Goal: Information Seeking & Learning: Learn about a topic

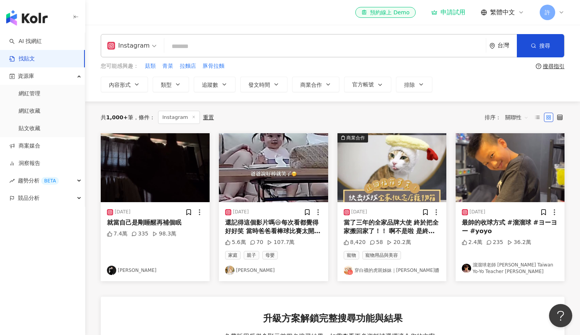
scroll to position [5, 0]
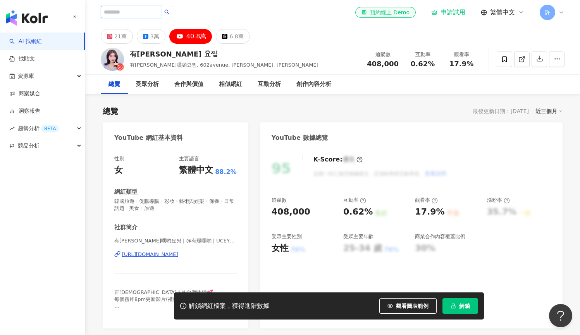
click at [128, 12] on input "search" at bounding box center [131, 12] width 60 height 12
type input "****"
click at [173, 13] on button "button" at bounding box center [167, 12] width 12 height 12
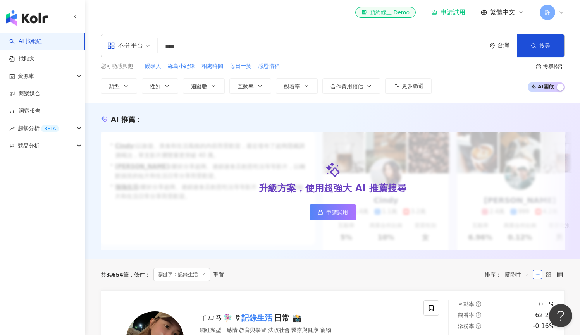
click at [199, 48] on input "****" at bounding box center [322, 46] width 322 height 15
type input "*"
click at [141, 44] on div "不分平台" at bounding box center [125, 46] width 36 height 12
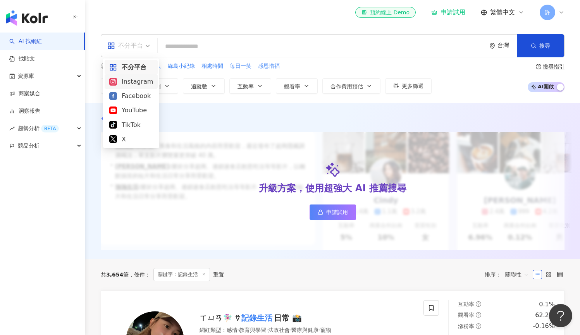
click at [136, 83] on div "Instagram" at bounding box center [131, 82] width 44 height 10
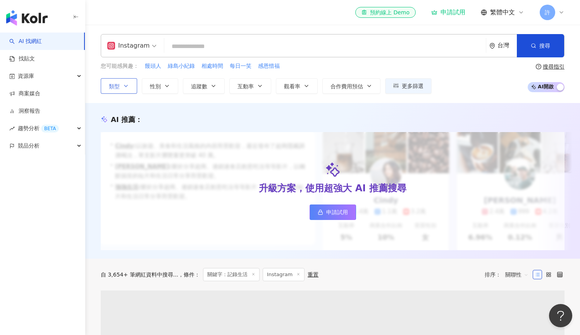
click at [132, 84] on button "類型" at bounding box center [119, 85] width 36 height 15
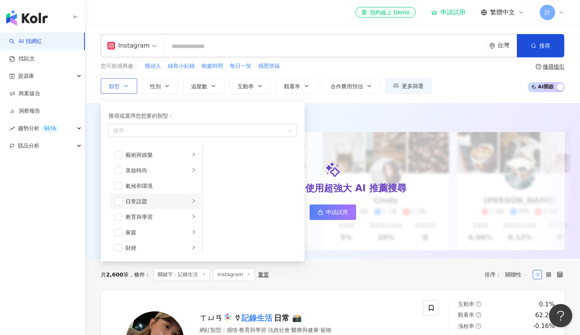
click at [151, 198] on div "日常話題" at bounding box center [158, 201] width 64 height 9
click at [118, 201] on span "button" at bounding box center [119, 202] width 8 height 8
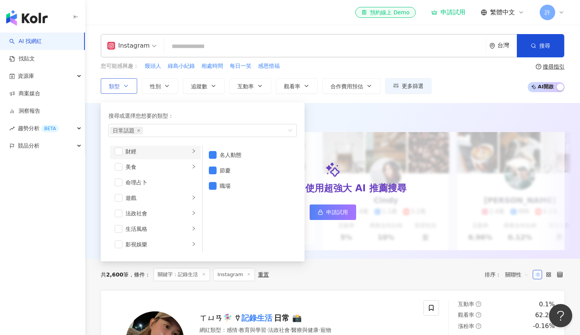
scroll to position [129, 0]
click at [155, 198] on div "生活風格" at bounding box center [158, 196] width 64 height 9
click at [118, 195] on span "button" at bounding box center [119, 197] width 8 height 8
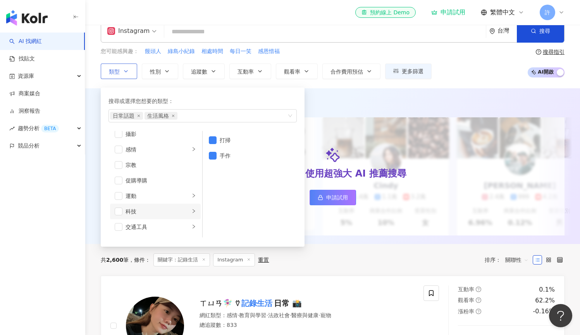
scroll to position [268, 0]
click at [159, 216] on div "旅遊" at bounding box center [158, 212] width 64 height 9
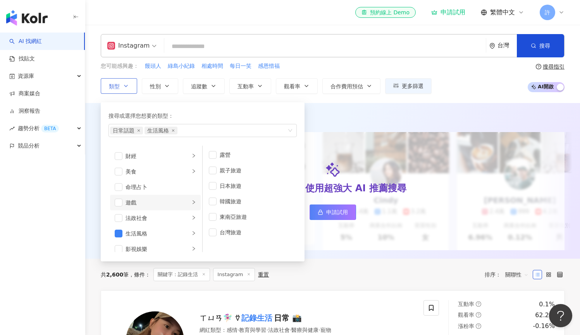
scroll to position [74, 0]
click at [161, 185] on li "美食" at bounding box center [155, 189] width 91 height 15
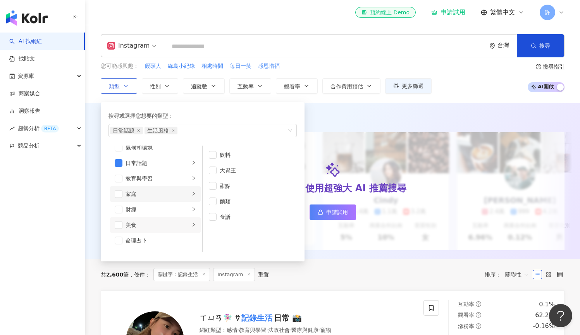
scroll to position [28, 0]
click at [160, 186] on div "教育與學習" at bounding box center [158, 188] width 64 height 9
click at [160, 205] on div "家庭" at bounding box center [158, 204] width 64 height 9
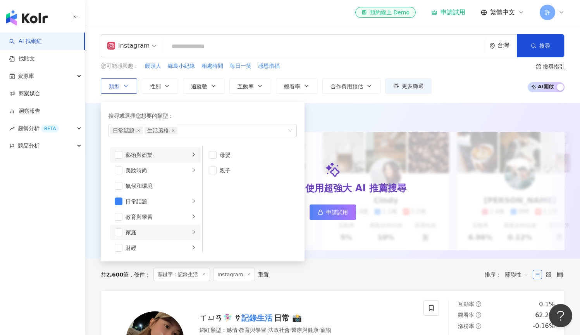
click at [169, 158] on div "藝術與娛樂" at bounding box center [158, 155] width 64 height 9
click at [168, 173] on div "美妝時尚" at bounding box center [158, 170] width 64 height 9
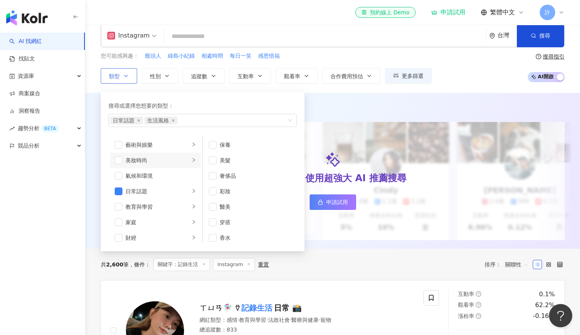
scroll to position [5, 0]
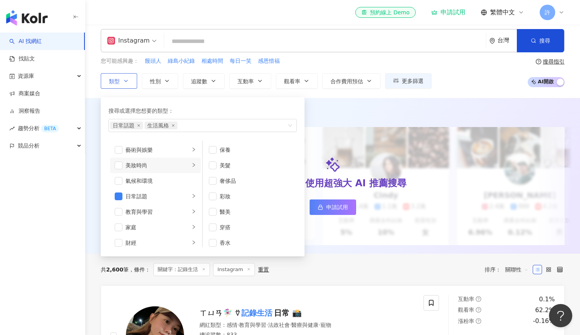
click at [208, 109] on div "搜尋或選擇您想要的類型：" at bounding box center [202, 111] width 188 height 9
click at [212, 80] on icon "button" at bounding box center [213, 81] width 6 height 6
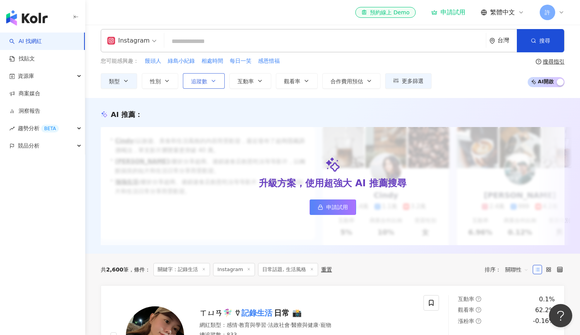
click at [212, 80] on button "追蹤數" at bounding box center [204, 80] width 42 height 15
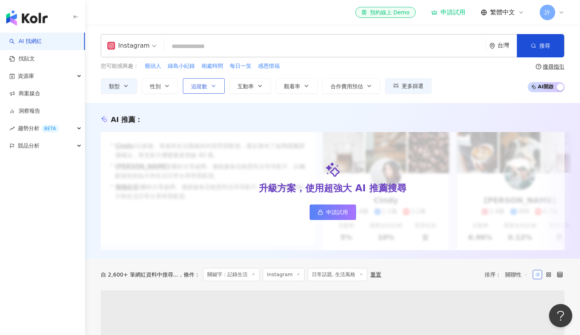
click at [212, 84] on icon "button" at bounding box center [213, 86] width 6 height 6
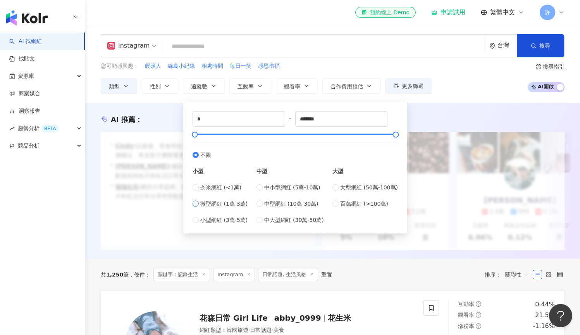
type input "*****"
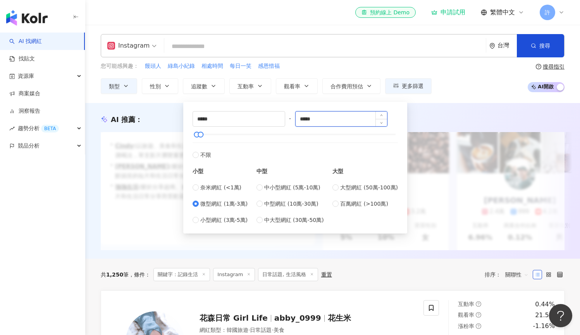
click at [330, 120] on input "*****" at bounding box center [342, 119] width 92 height 15
click at [306, 120] on input "*****" at bounding box center [342, 119] width 92 height 15
type input "*****"
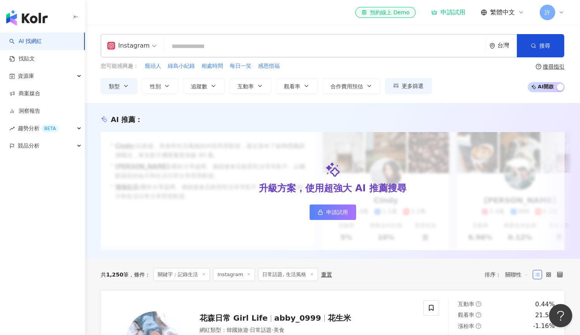
click at [420, 111] on div "AI 推薦 ： 升級方案，使用超強大 AI 推薦搜尋 申請試用 • Cindy : 以旅遊、美食和生活風格的內容而受歡迎，最近發布了超商隱藏調酒喝法，單支影片…" at bounding box center [332, 181] width 495 height 156
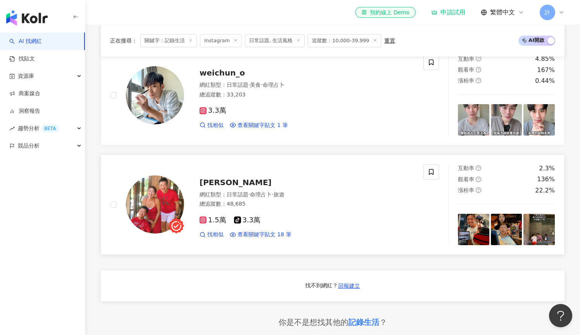
scroll to position [459, 0]
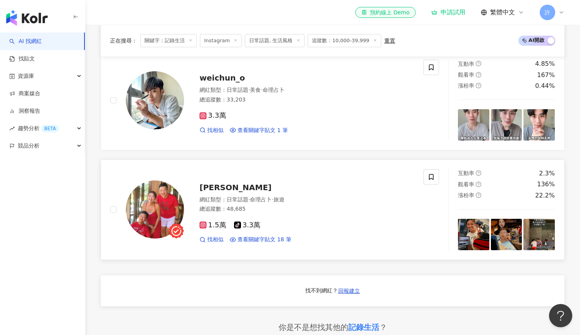
click at [212, 189] on span "葉恬伶" at bounding box center [235, 187] width 72 height 9
click at [232, 79] on span "weichun_o" at bounding box center [221, 77] width 45 height 9
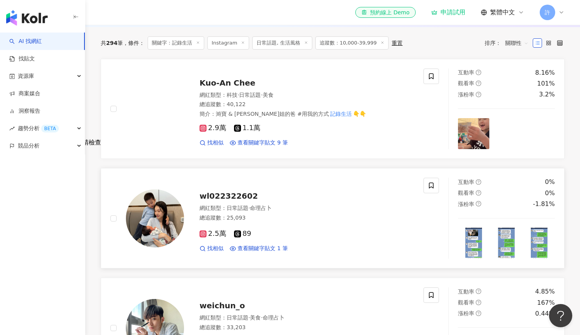
scroll to position [227, 0]
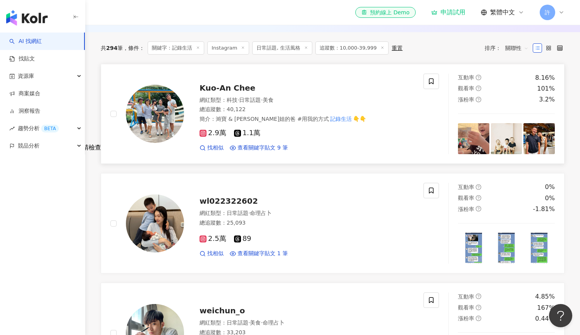
click at [226, 93] on span "Kuo-An Chee" at bounding box center [227, 87] width 56 height 9
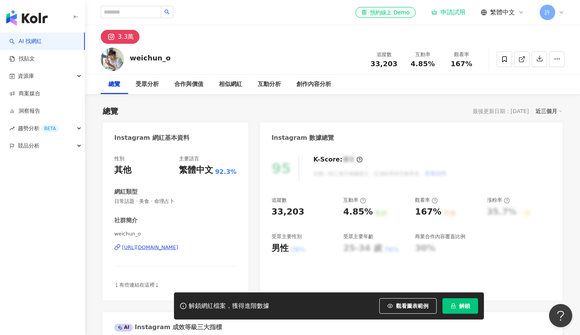
scroll to position [5, 0]
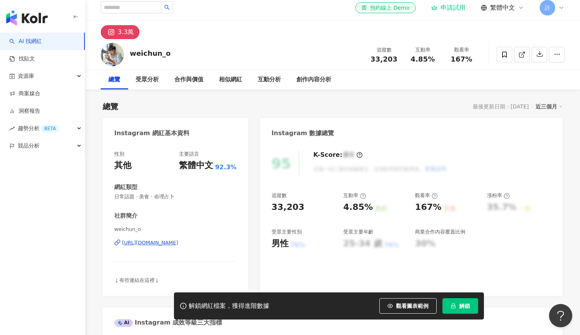
click at [561, 8] on icon at bounding box center [561, 8] width 6 height 6
click at [553, 8] on span "許" at bounding box center [547, 7] width 15 height 15
click at [262, 107] on div "總覽 最後更新日期：2025/8/1 近三個月" at bounding box center [333, 106] width 460 height 11
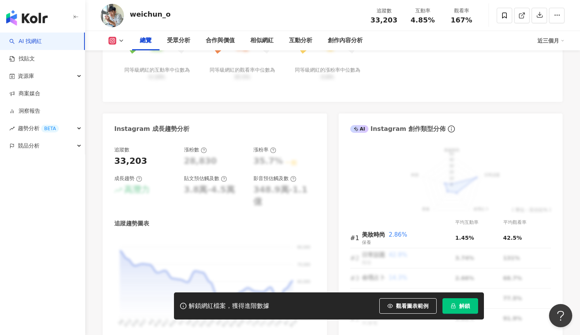
scroll to position [0, 0]
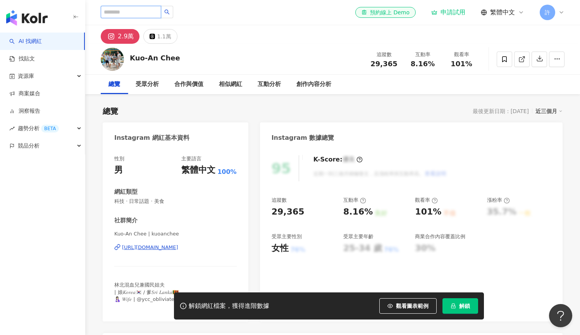
click at [158, 12] on input "search" at bounding box center [131, 12] width 60 height 12
type input "*"
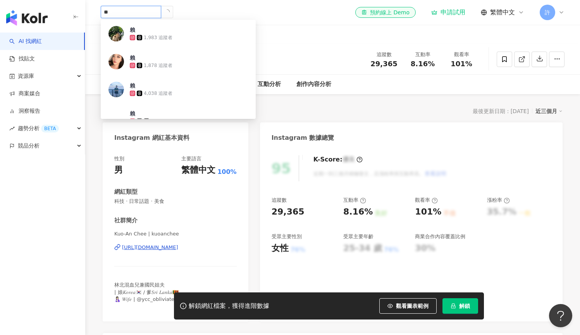
type input "*"
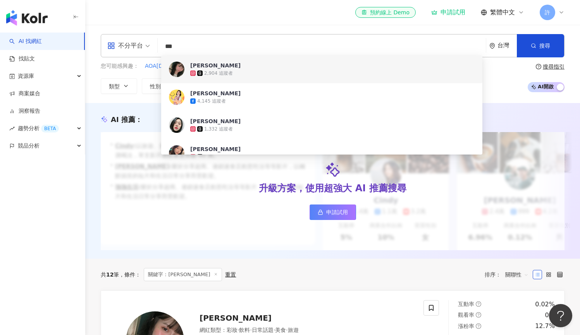
click at [129, 44] on div "不分平台" at bounding box center [125, 46] width 36 height 12
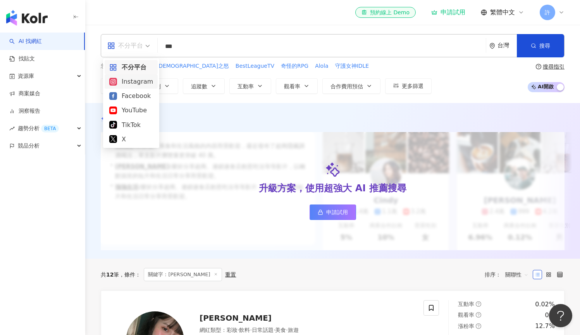
click at [127, 83] on div "Instagram" at bounding box center [131, 82] width 44 height 10
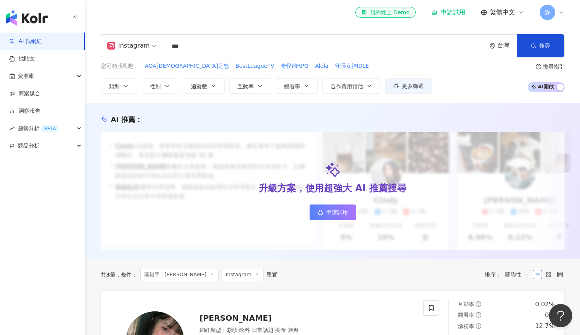
click at [213, 46] on input "***" at bounding box center [324, 46] width 315 height 15
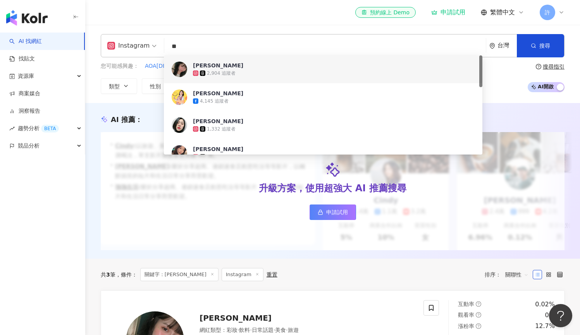
type input "*"
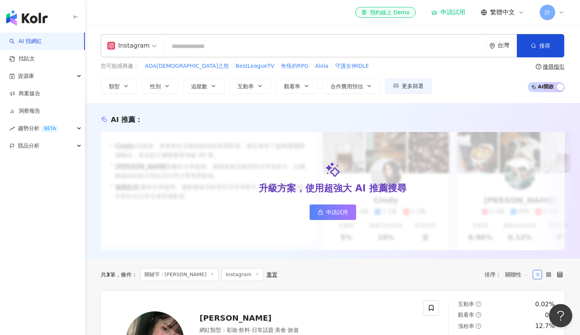
type input "*"
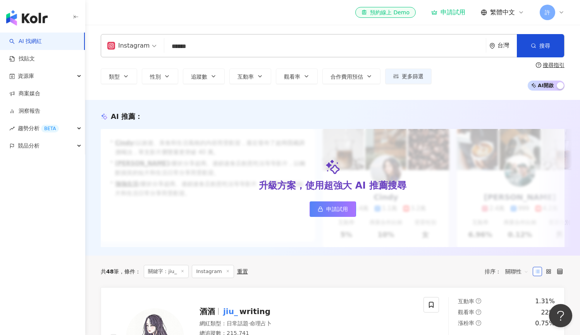
type input "*******"
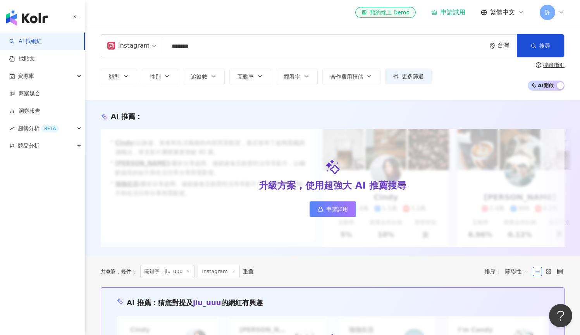
drag, startPoint x: 217, startPoint y: 45, endPoint x: 105, endPoint y: 49, distance: 112.4
click at [105, 49] on div "Instagram jiu_uuu ******* 台灣 搜尋 keyword 搜尋名稱、敘述、貼文含有關鍵字 “ jiu_uuu ” 的網紅" at bounding box center [333, 45] width 464 height 23
click at [113, 81] on button "類型" at bounding box center [119, 76] width 36 height 15
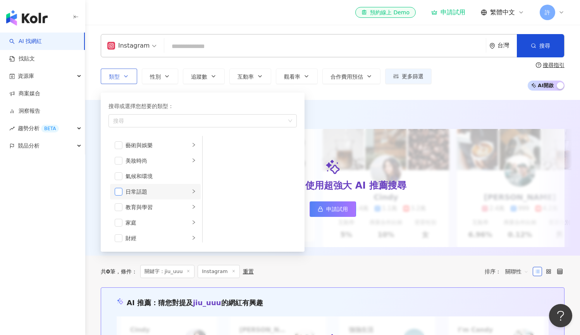
click at [117, 190] on span "button" at bounding box center [119, 192] width 8 height 8
click at [121, 159] on span "button" at bounding box center [119, 161] width 8 height 8
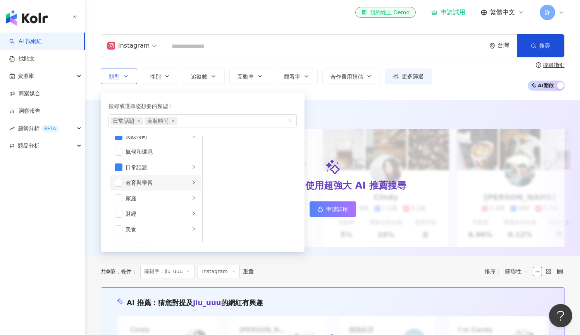
scroll to position [53, 0]
click at [118, 201] on span "button" at bounding box center [119, 201] width 8 height 8
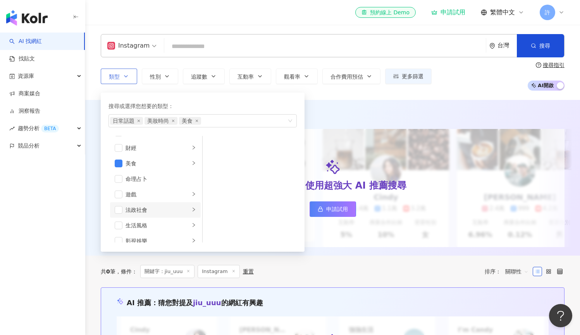
scroll to position [95, 0]
click at [120, 218] on span "button" at bounding box center [119, 221] width 8 height 8
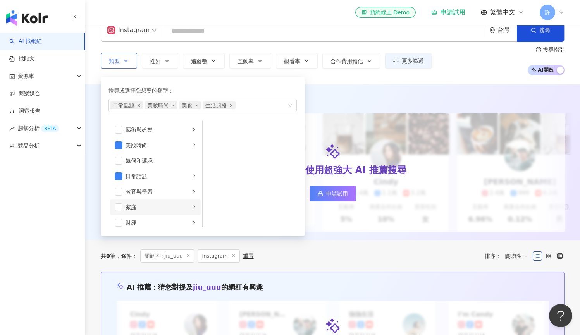
scroll to position [0, 0]
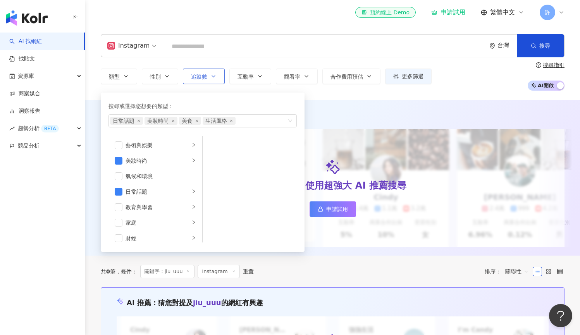
click at [206, 79] on span "追蹤數" at bounding box center [199, 77] width 16 height 6
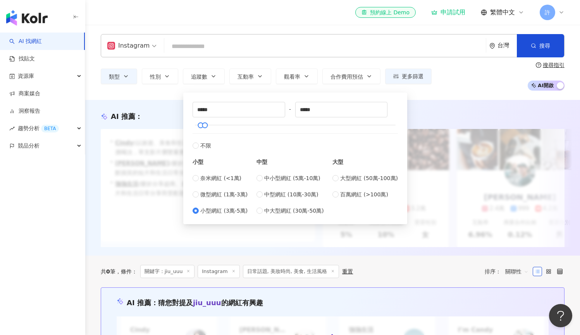
type input "*****"
click at [222, 105] on input "*****" at bounding box center [239, 109] width 92 height 15
click at [200, 111] on input "*****" at bounding box center [239, 109] width 92 height 15
type input "*****"
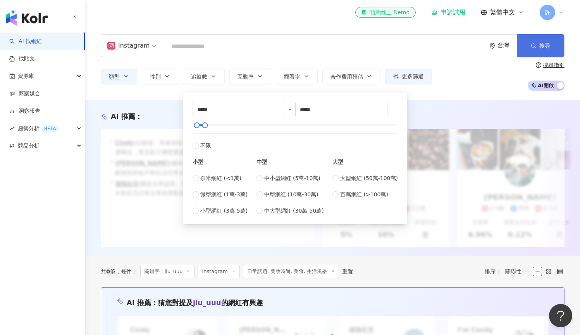
click at [531, 48] on icon "button" at bounding box center [533, 45] width 5 height 5
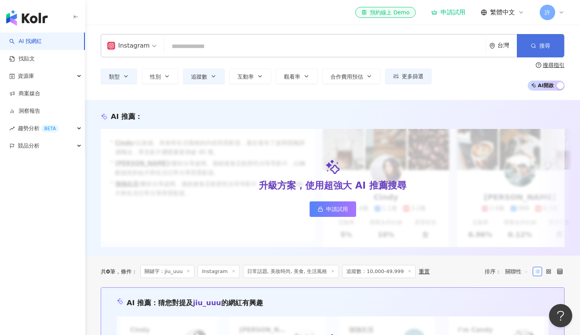
click at [547, 47] on span "搜尋" at bounding box center [544, 46] width 11 height 6
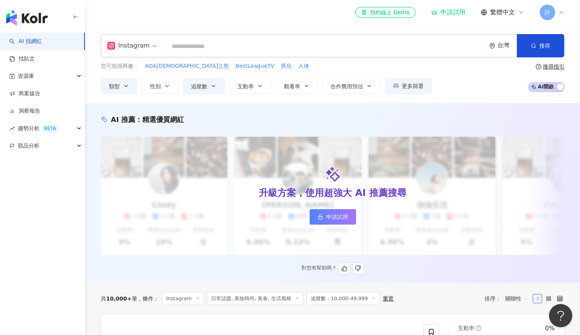
scroll to position [81, 0]
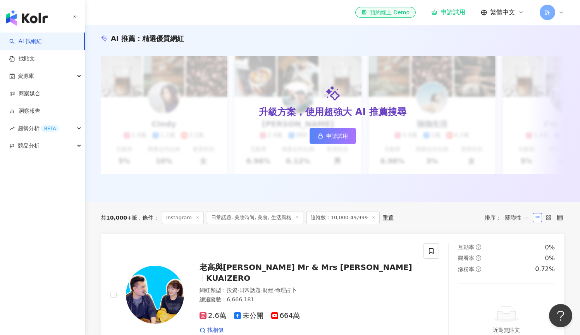
click at [273, 223] on span "日常話題, 美妝時尚, 美食, 生活風格" at bounding box center [255, 217] width 96 height 13
click at [243, 224] on span "日常話題, 美妝時尚, 美食, 生活風格" at bounding box center [255, 217] width 96 height 13
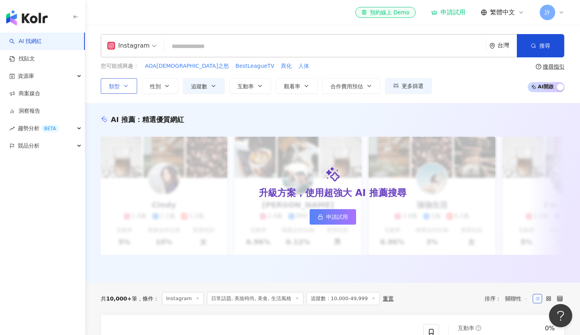
click at [126, 85] on icon "button" at bounding box center [126, 86] width 6 height 6
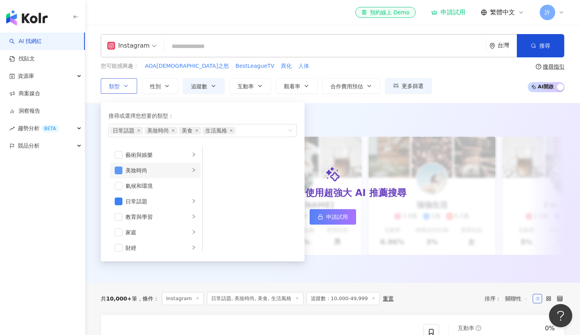
click at [119, 171] on span "button" at bounding box center [119, 171] width 8 height 8
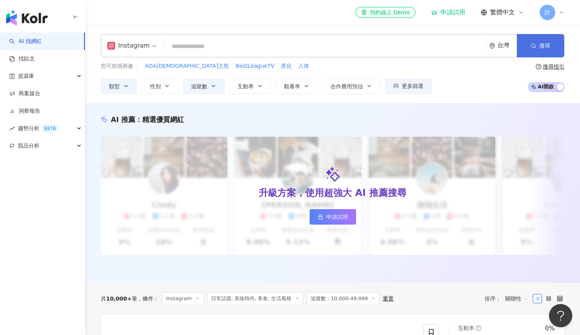
click at [542, 50] on button "搜尋" at bounding box center [540, 45] width 47 height 23
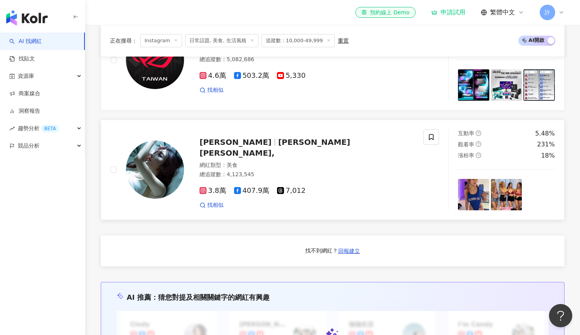
scroll to position [564, 0]
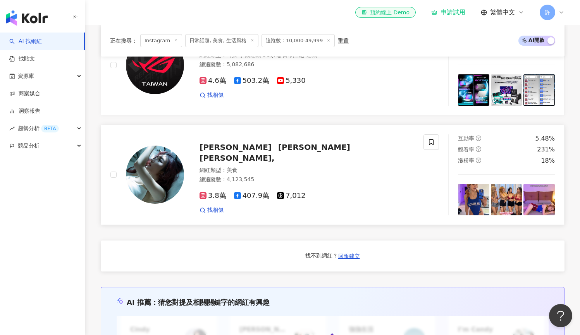
click at [263, 153] on span "費爵娜," at bounding box center [274, 153] width 151 height 20
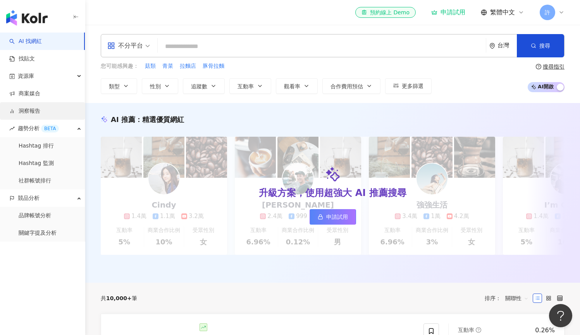
click at [40, 109] on link "洞察報告" at bounding box center [24, 111] width 31 height 8
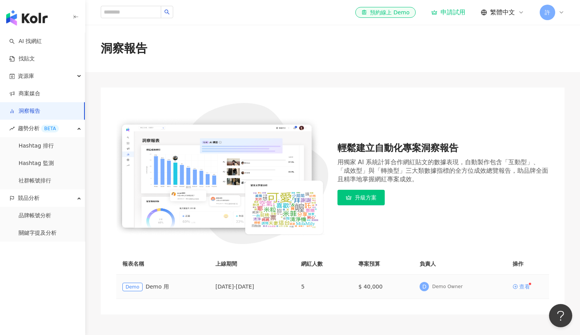
click at [525, 284] on div "查看" at bounding box center [524, 286] width 11 height 5
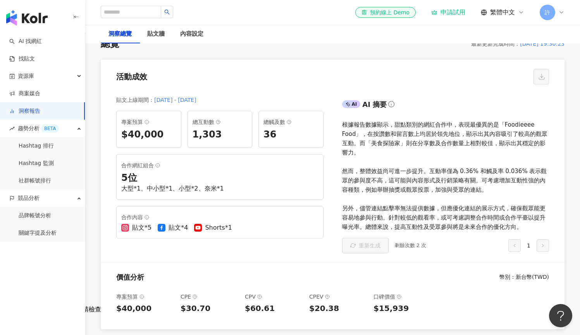
scroll to position [75, 0]
